Goal: Task Accomplishment & Management: Use online tool/utility

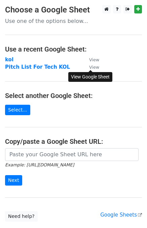
click at [95, 67] on small "View" at bounding box center [94, 67] width 10 height 5
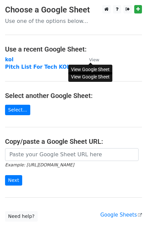
click at [91, 60] on small "View" at bounding box center [94, 59] width 10 height 5
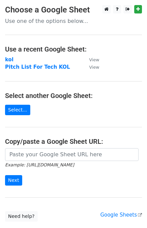
click at [122, 40] on main "Choose a Google Sheet Use one of the options below... Use a recent Google Sheet…" at bounding box center [73, 113] width 147 height 216
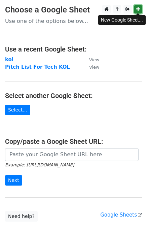
click at [137, 7] on icon at bounding box center [138, 9] width 4 height 5
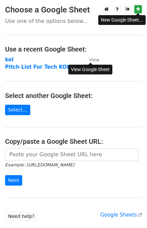
click at [93, 58] on small "View" at bounding box center [94, 59] width 10 height 5
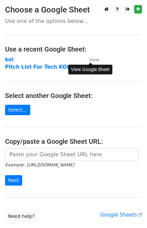
click at [99, 32] on main "Choose a Google Sheet Use one of the options below... Use a recent Google Sheet…" at bounding box center [73, 113] width 147 height 216
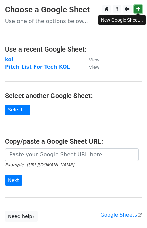
click at [138, 8] on icon at bounding box center [138, 9] width 4 height 5
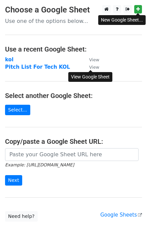
click at [94, 67] on small "View" at bounding box center [94, 67] width 10 height 5
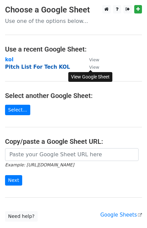
click at [26, 64] on strong "Pitch List For Tech KOL" at bounding box center [37, 67] width 65 height 6
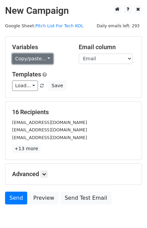
click at [45, 55] on link "Copy/paste..." at bounding box center [32, 58] width 41 height 10
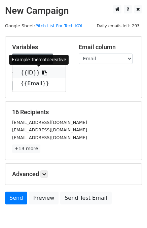
click at [28, 72] on link "{{ID}}" at bounding box center [38, 72] width 53 height 11
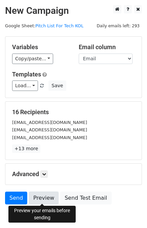
click at [51, 196] on link "Preview" at bounding box center [44, 197] width 30 height 13
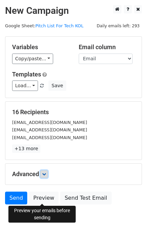
click at [44, 172] on icon at bounding box center [44, 174] width 4 height 4
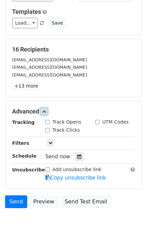
scroll to position [67, 0]
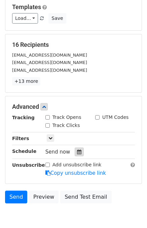
click at [77, 149] on icon at bounding box center [79, 151] width 4 height 5
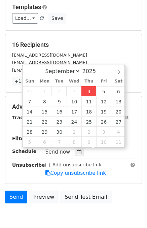
type input "2025-09-04 17:22"
type input "05"
type input "22"
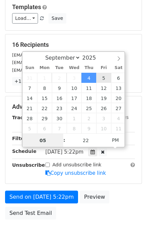
type input "2025-09-05 17:22"
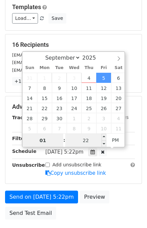
type input "01"
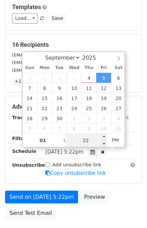
type input "2025-09-05 13:22"
click at [92, 139] on input "22" at bounding box center [85, 140] width 41 height 13
type input "45"
type input "2025-09-05 01:45"
click at [118, 140] on span "PM" at bounding box center [115, 139] width 19 height 13
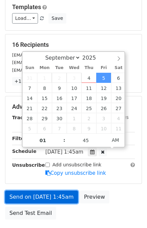
click at [64, 199] on link "Send on Sep 5 at 1:45am" at bounding box center [41, 196] width 73 height 13
